Goal: Transaction & Acquisition: Purchase product/service

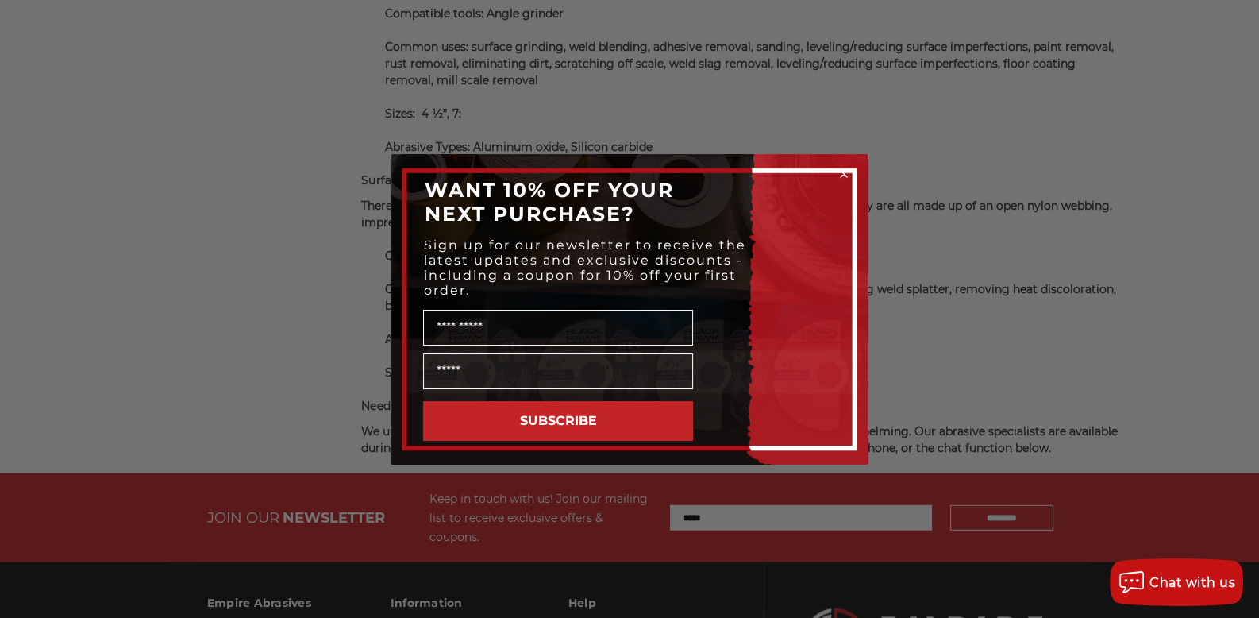
scroll to position [5348, 0]
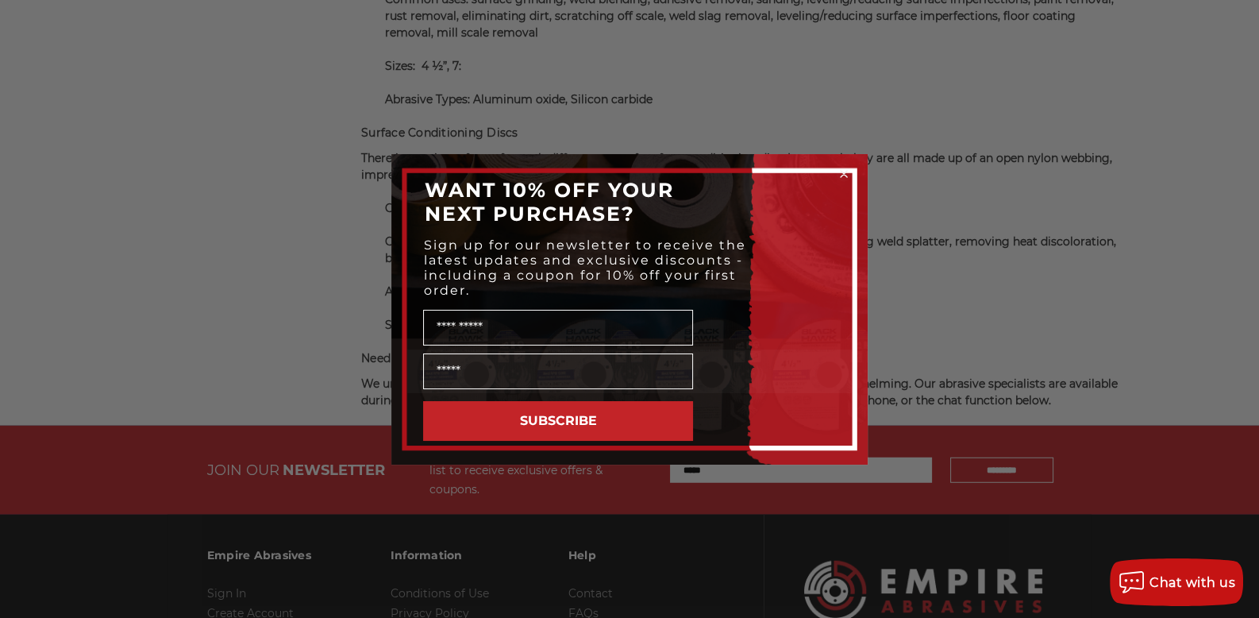
click at [843, 171] on icon "Close dialog" at bounding box center [844, 174] width 6 height 6
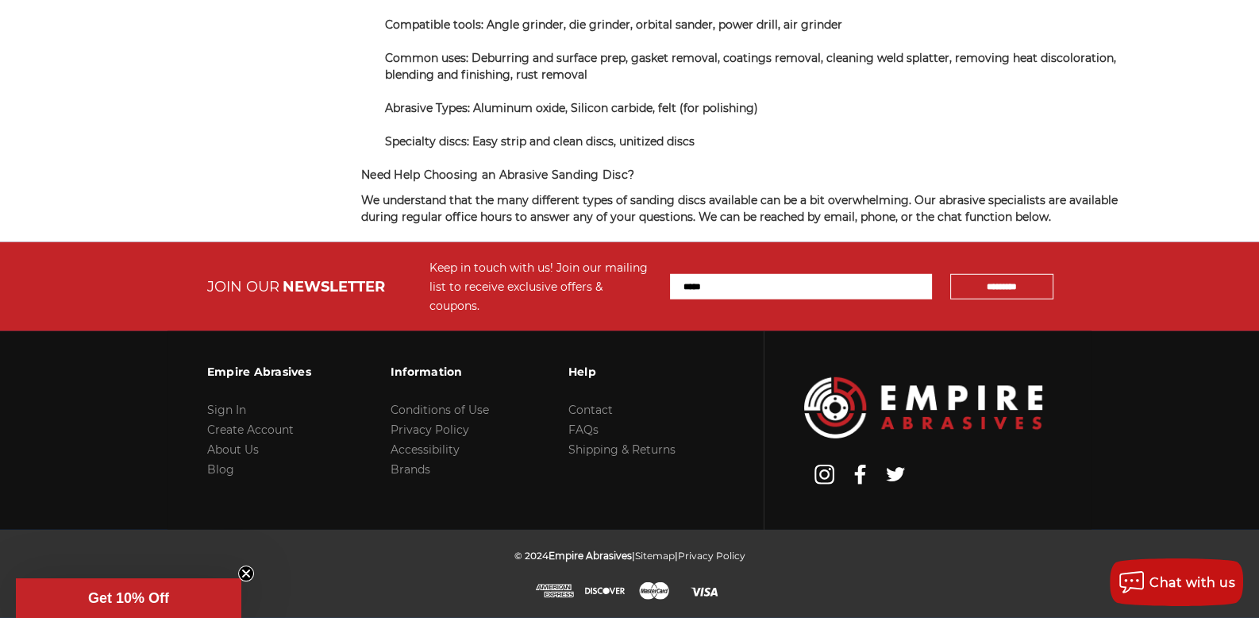
scroll to position [6104, 0]
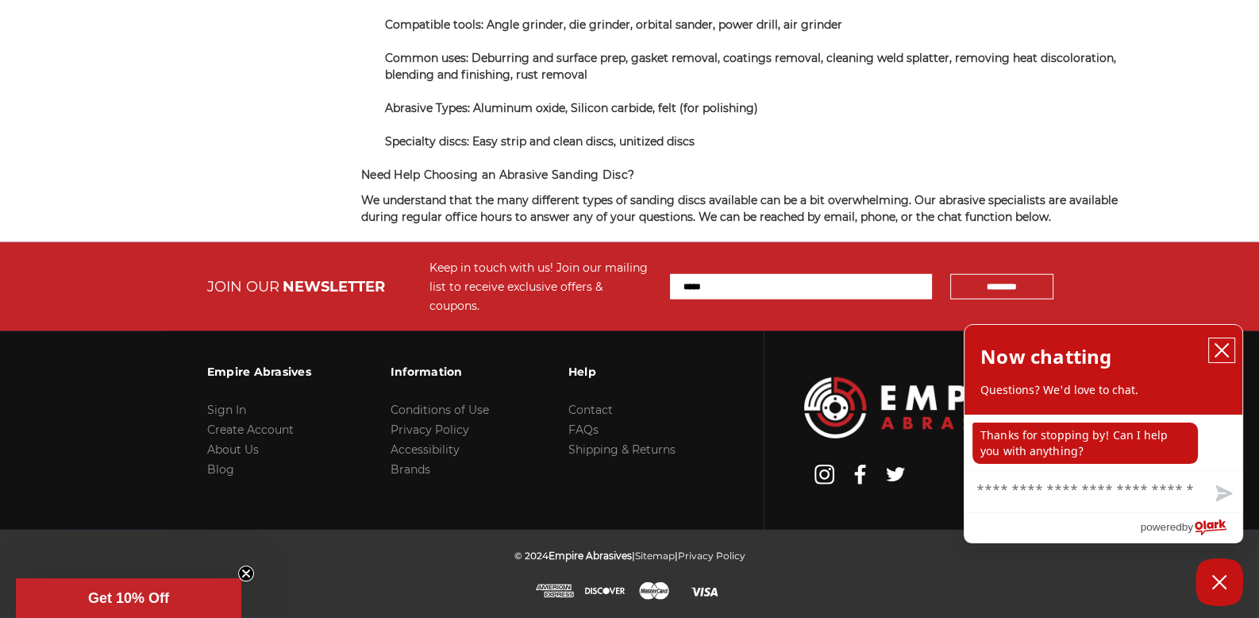
click at [1221, 342] on icon "close chatbox" at bounding box center [1222, 350] width 16 height 16
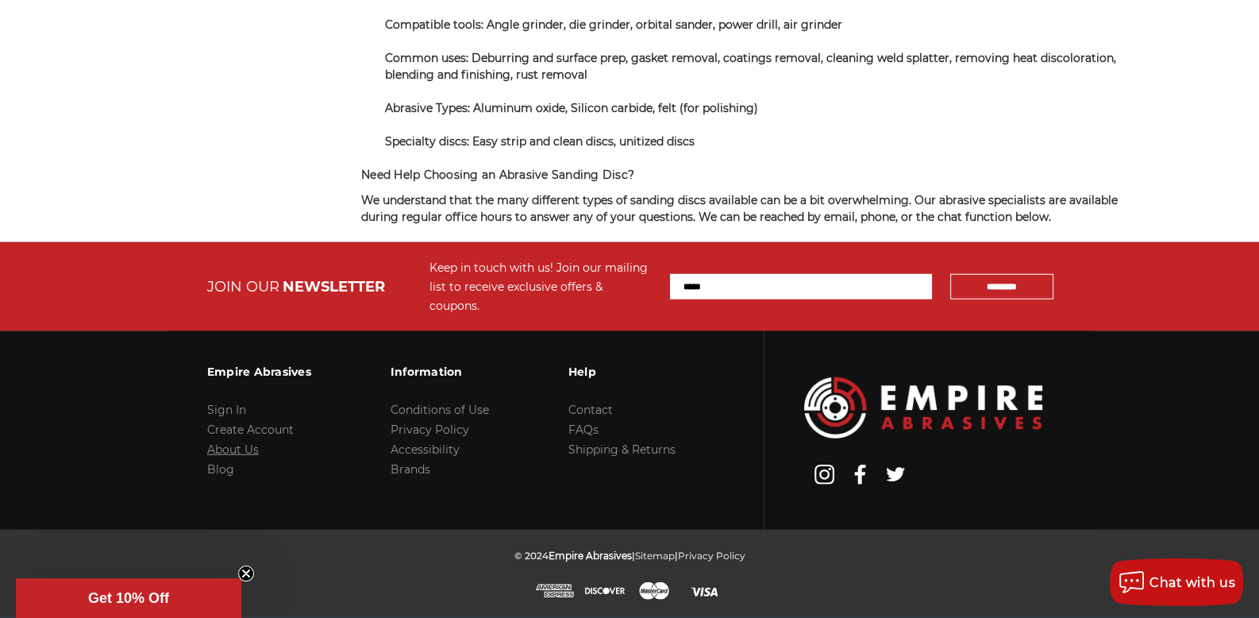
click at [229, 457] on link "About Us" at bounding box center [233, 449] width 52 height 14
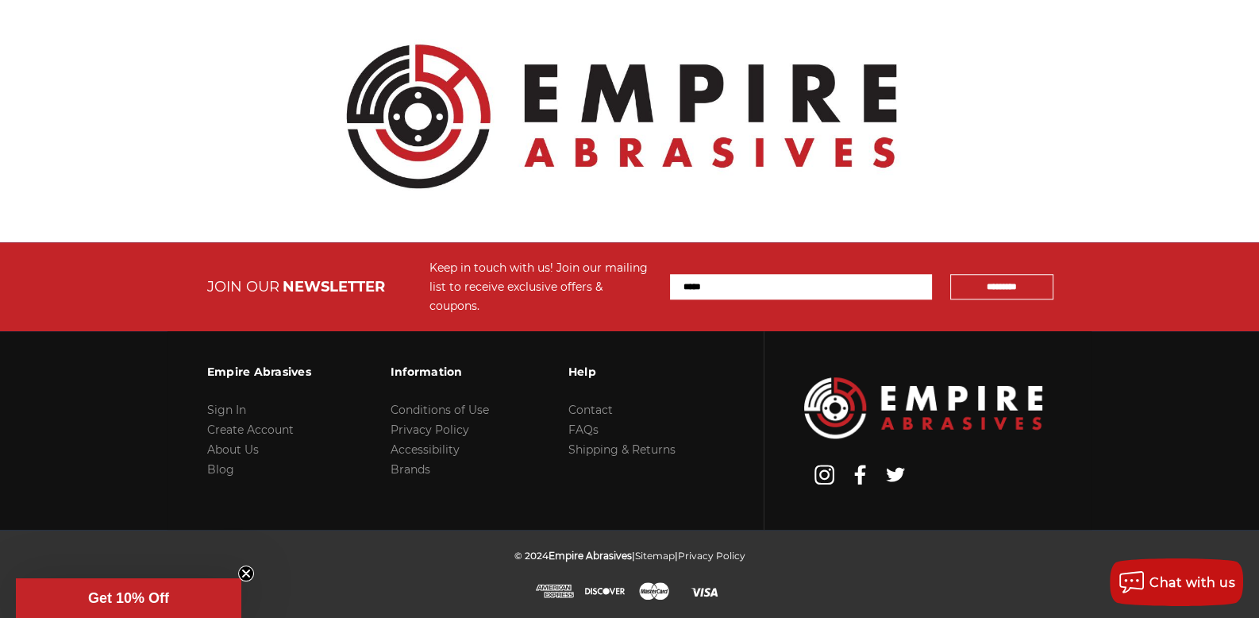
scroll to position [2522, 0]
click at [613, 416] on link "Contact" at bounding box center [591, 410] width 44 height 14
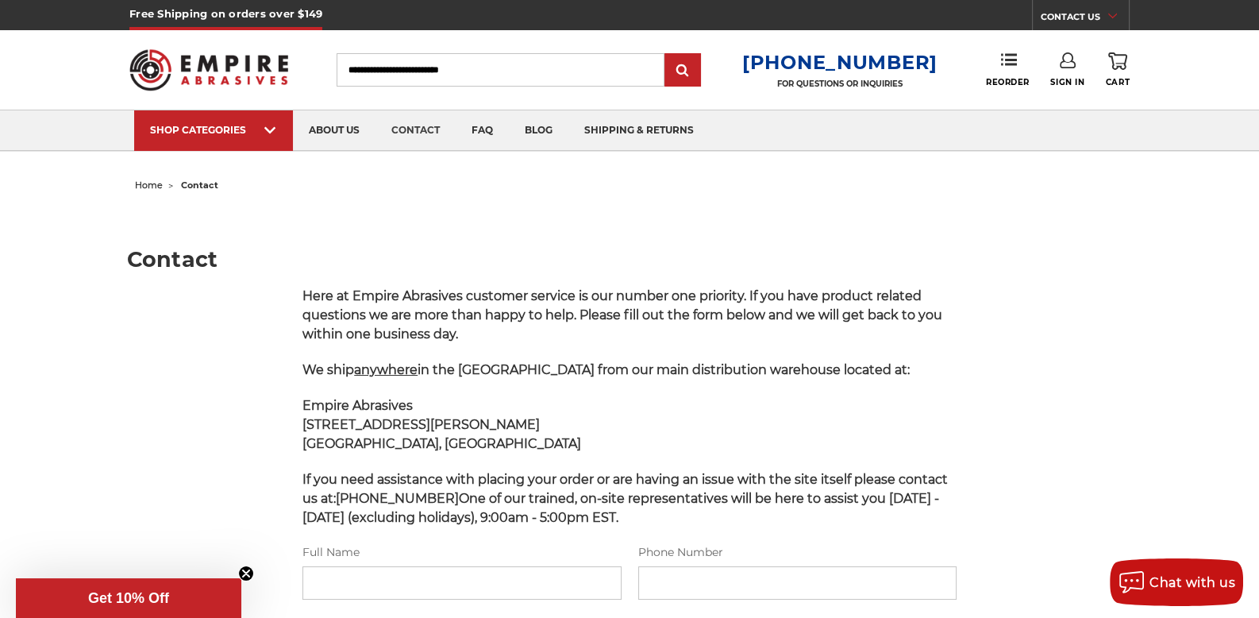
click at [151, 179] on span "home" at bounding box center [149, 184] width 28 height 11
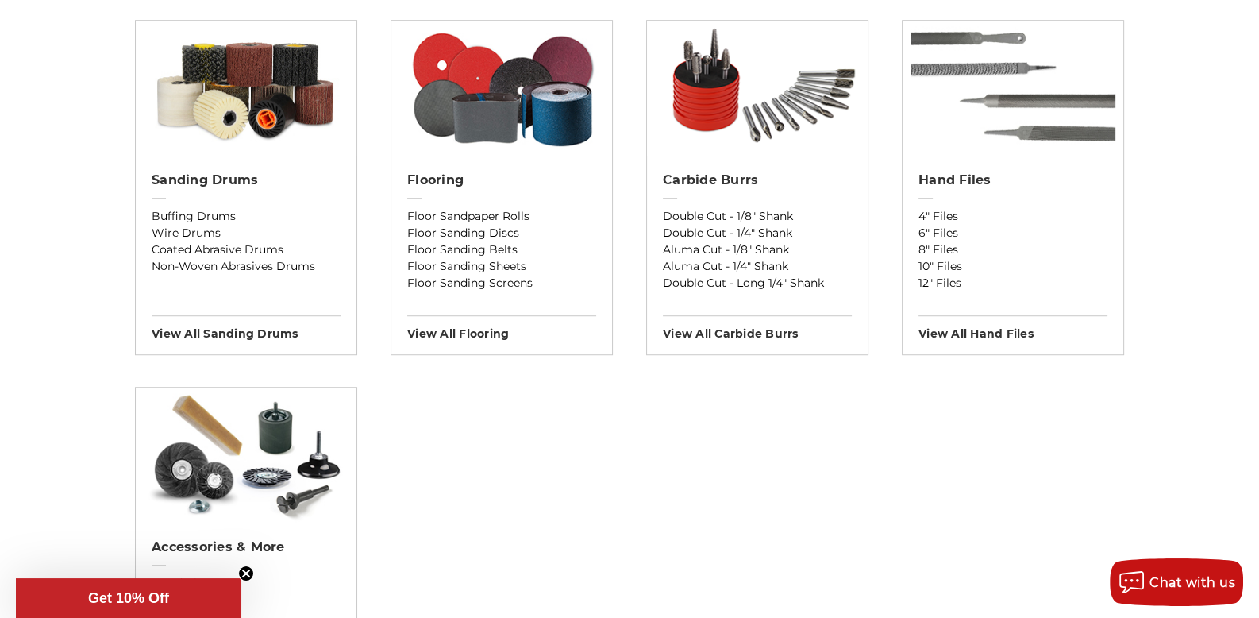
scroll to position [1267, 0]
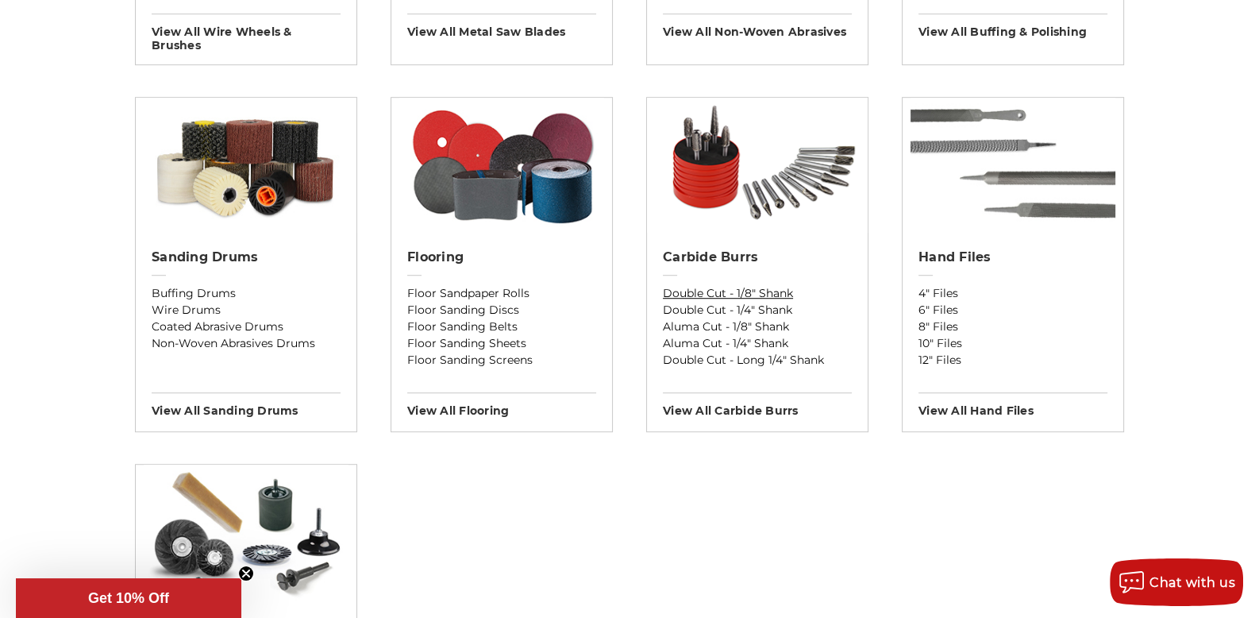
click at [681, 302] on link "Double Cut - 1/8" Shank" at bounding box center [757, 293] width 189 height 17
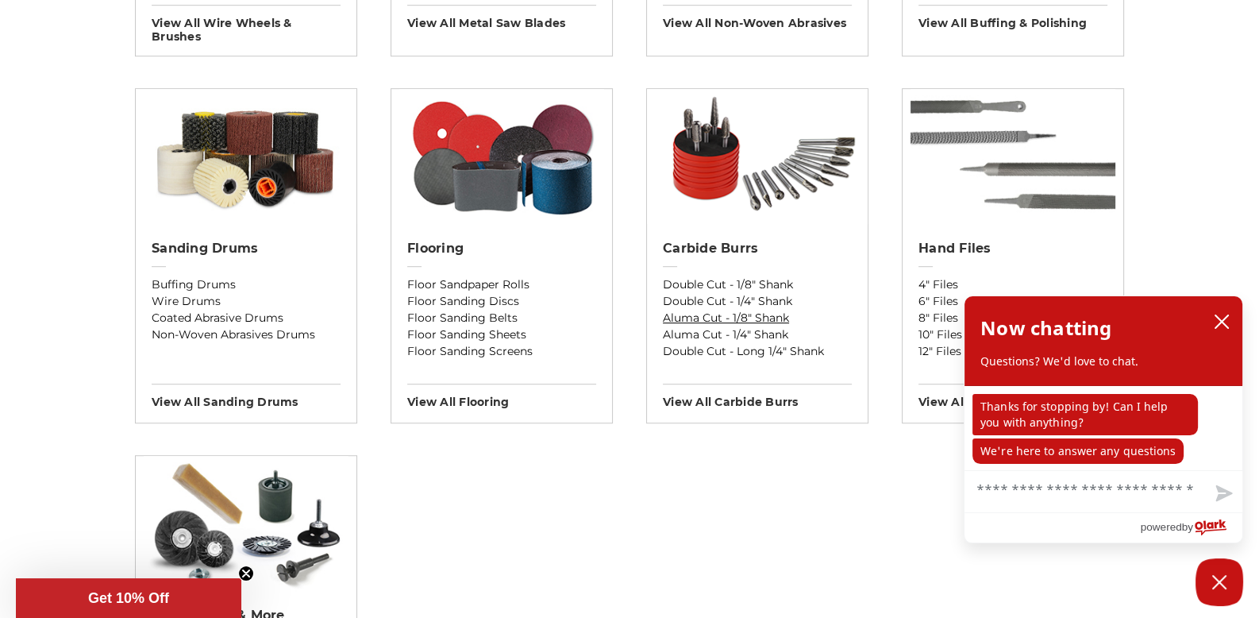
click at [697, 326] on link "Aluma Cut - 1/8" Shank" at bounding box center [757, 318] width 189 height 17
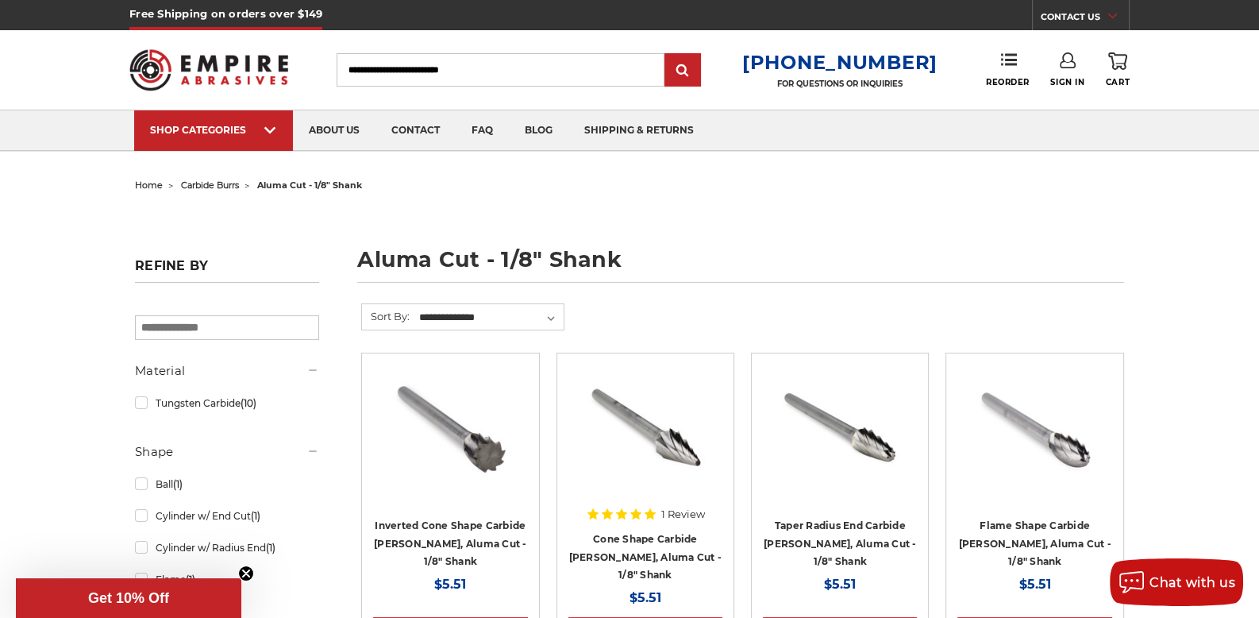
click at [230, 182] on span "carbide burrs" at bounding box center [210, 184] width 58 height 11
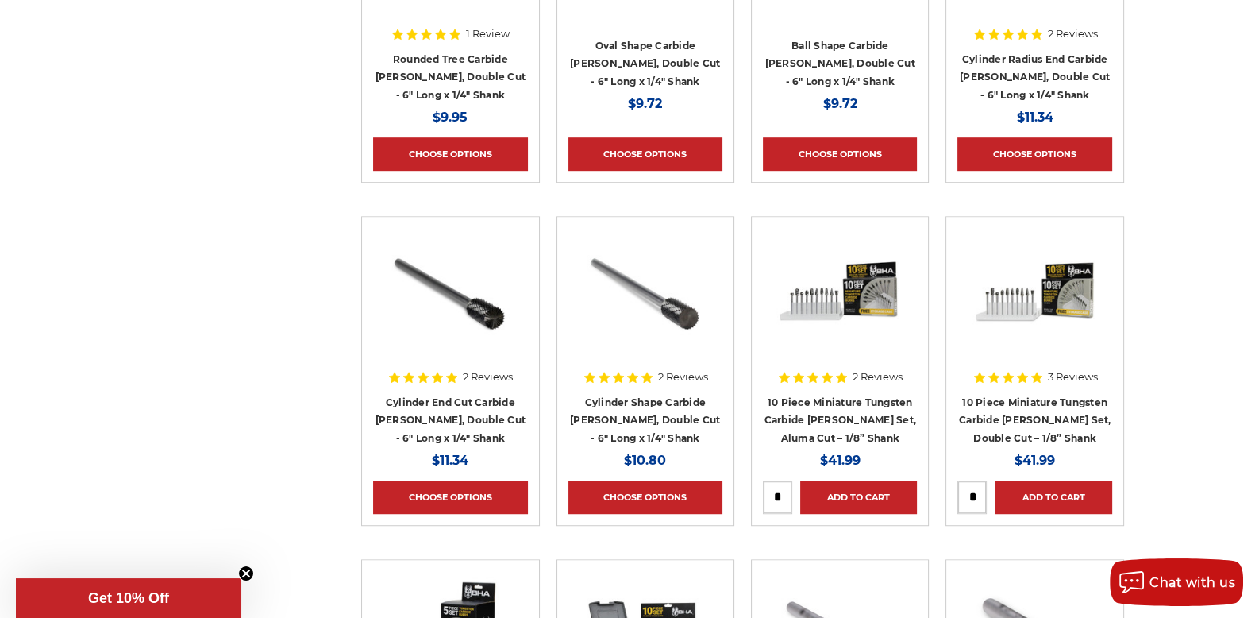
scroll to position [1294, 0]
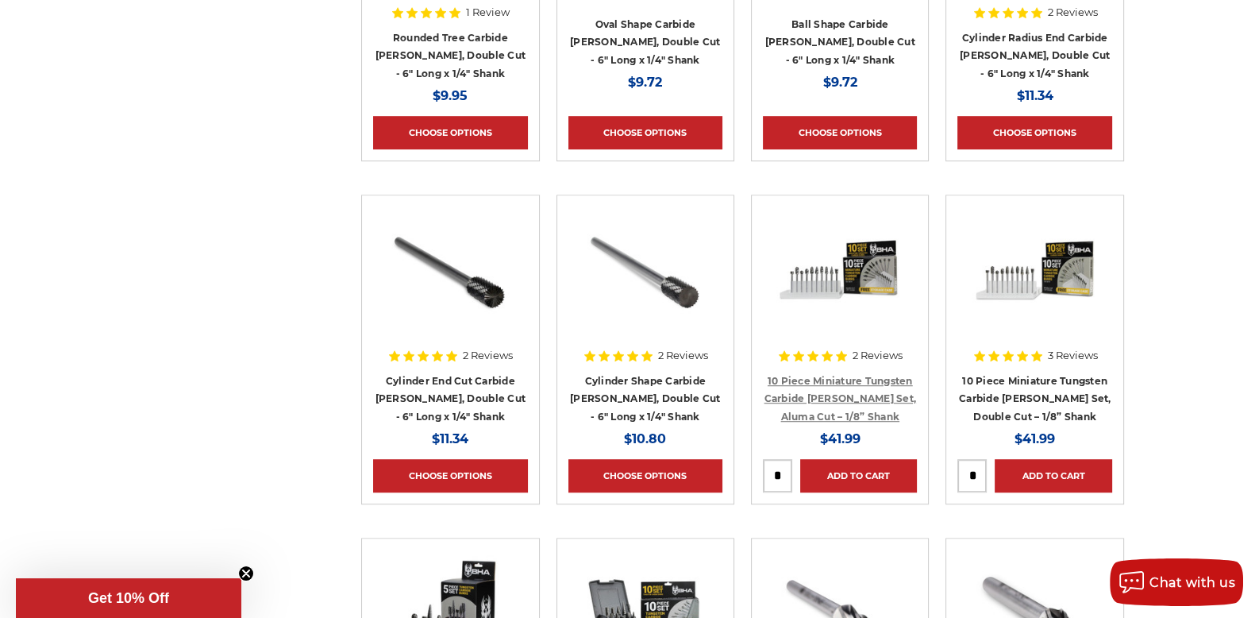
click at [835, 422] on link "10 Piece Miniature Tungsten Carbide [PERSON_NAME] Set, Aluma Cut – 1/8” Shank" at bounding box center [841, 399] width 152 height 48
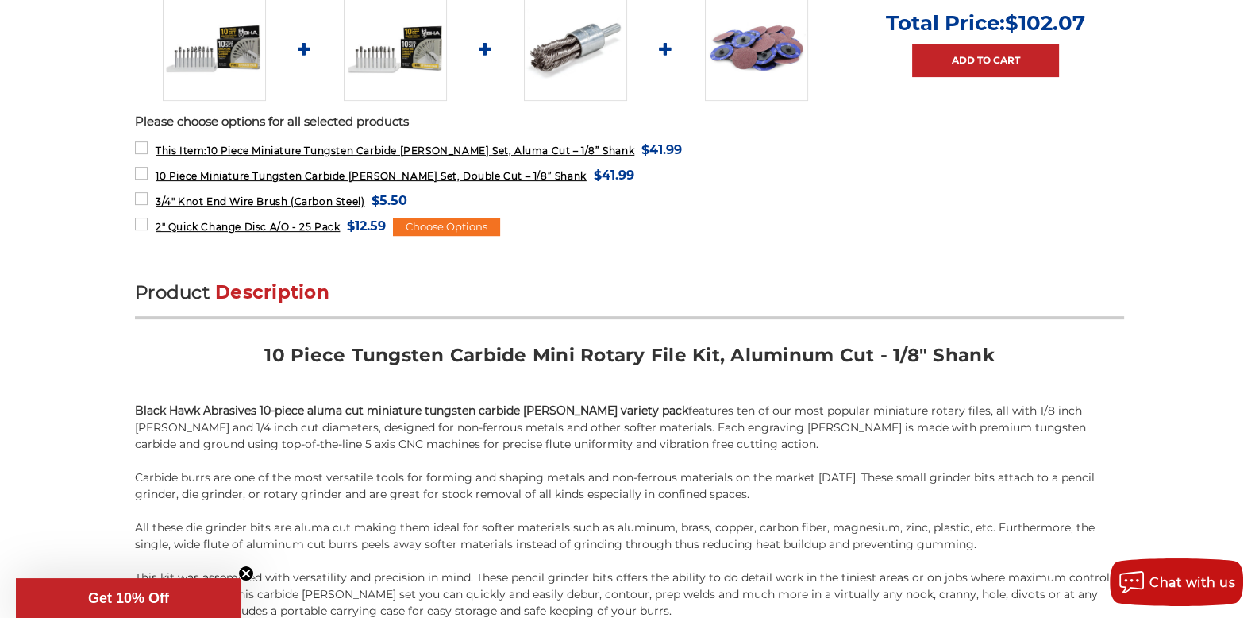
scroll to position [801, 0]
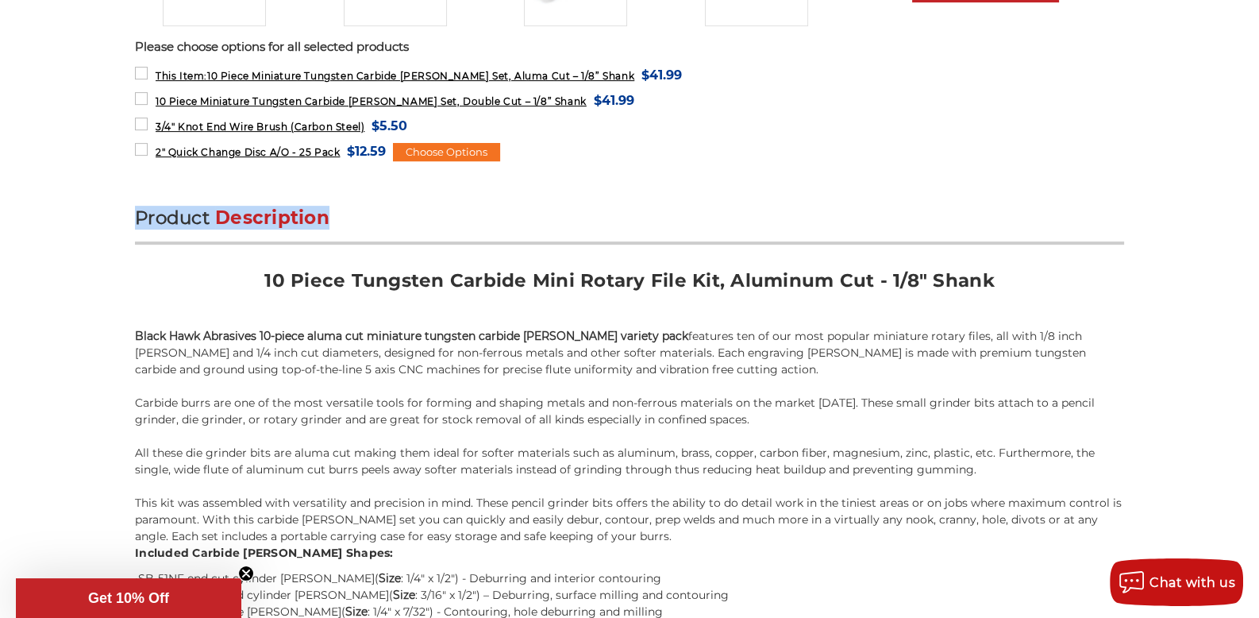
drag, startPoint x: 1251, startPoint y: 178, endPoint x: 1245, endPoint y: 205, distance: 27.6
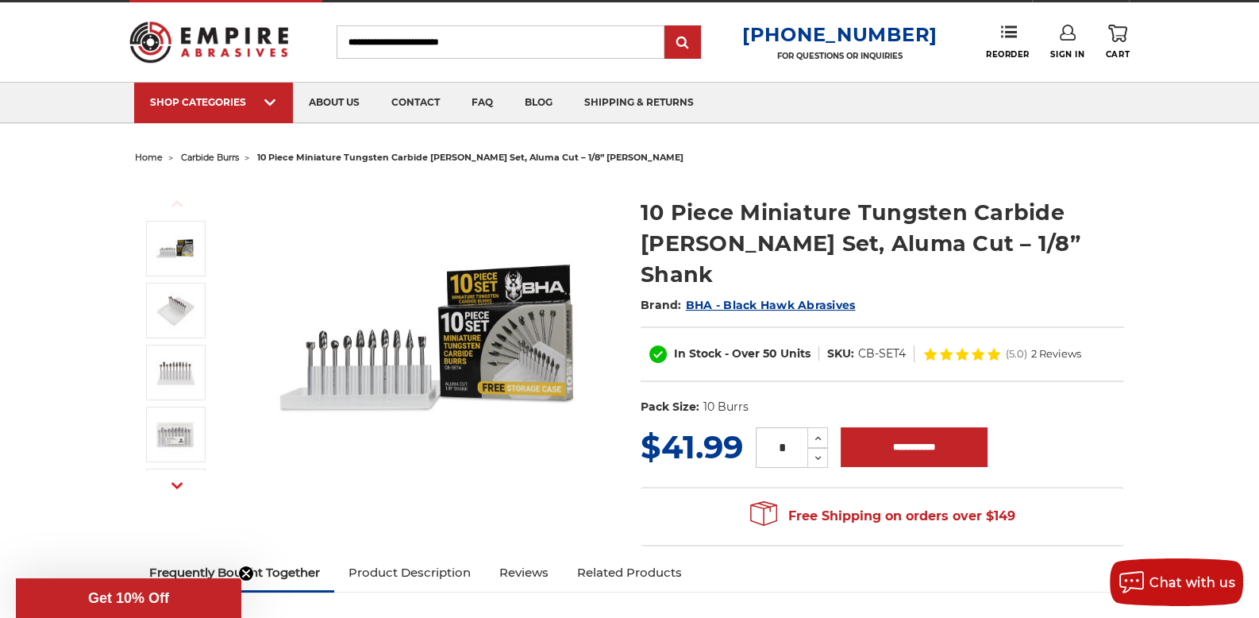
scroll to position [0, 0]
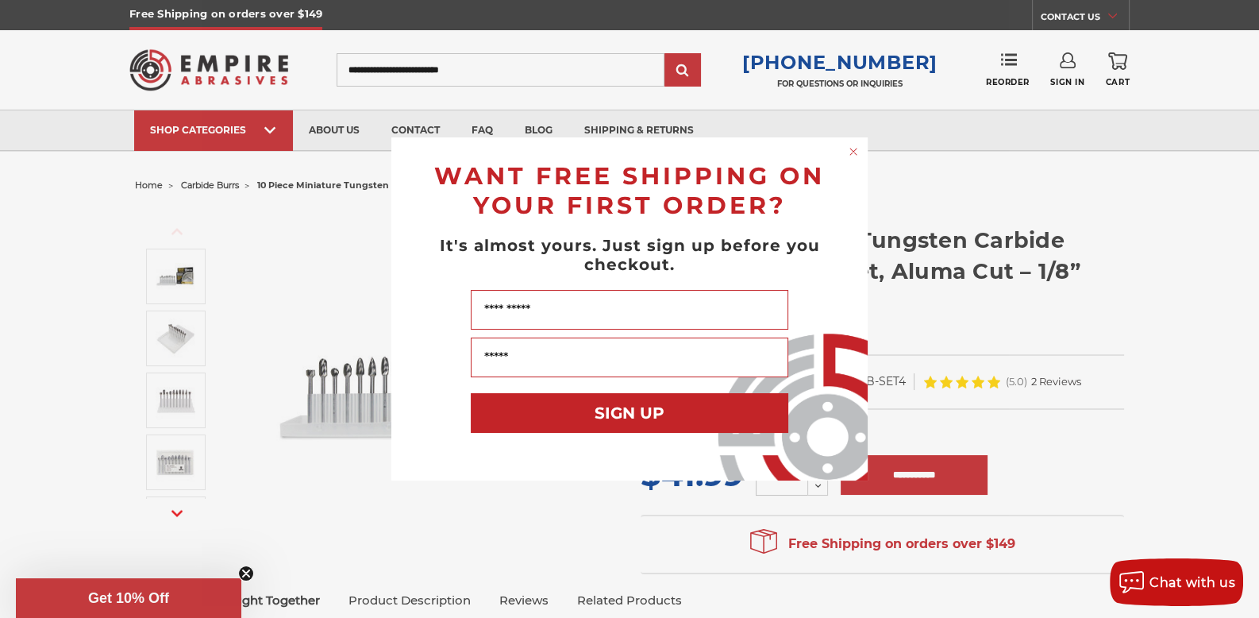
click at [1212, 258] on div "Close dialog WANT FREE SHIPPING ON YOUR FIRST ORDER? It's almost yours. Just si…" at bounding box center [629, 309] width 1259 height 618
click at [855, 147] on circle "Close dialog" at bounding box center [853, 152] width 15 height 15
